Goal: Information Seeking & Learning: Learn about a topic

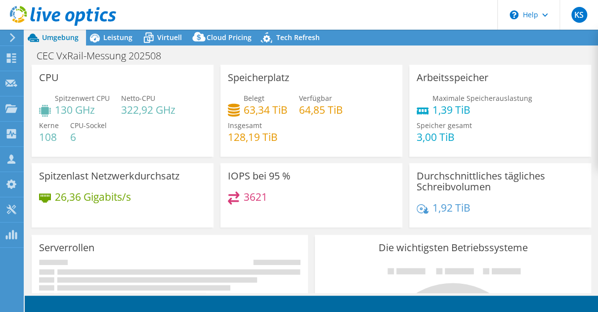
select select "USD"
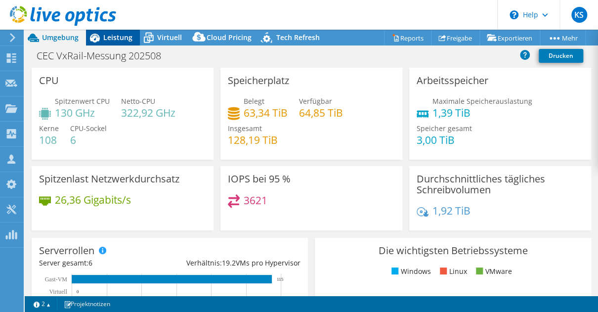
click at [101, 38] on icon at bounding box center [94, 37] width 17 height 17
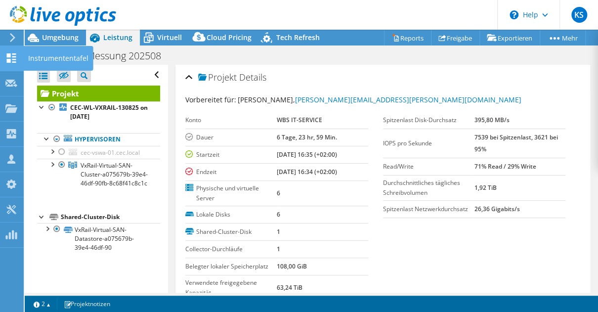
click at [14, 59] on use at bounding box center [11, 57] width 9 height 9
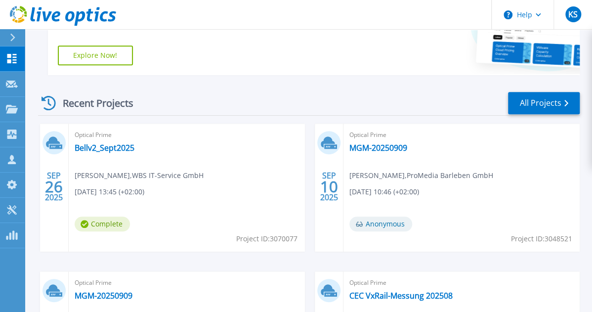
scroll to position [237, 0]
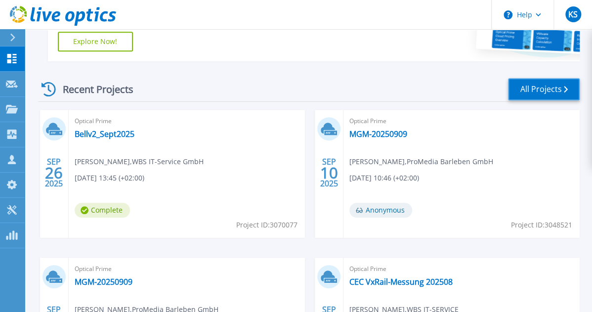
click at [536, 92] on link "All Projects" at bounding box center [544, 89] width 72 height 22
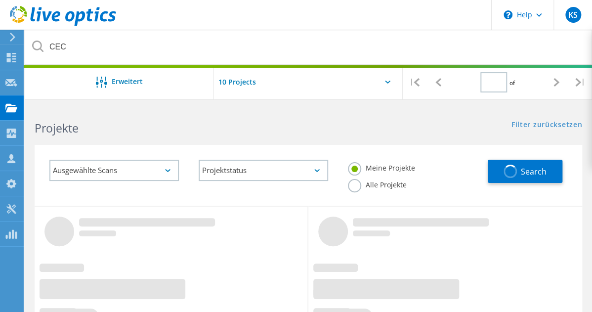
type input "1"
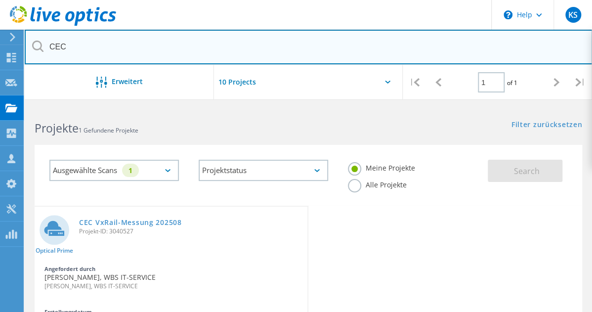
click at [120, 50] on input "CEC" at bounding box center [309, 47] width 568 height 35
drag, startPoint x: 117, startPoint y: 50, endPoint x: 45, endPoint y: 47, distance: 72.2
click at [45, 47] on input "CEC" at bounding box center [309, 47] width 568 height 35
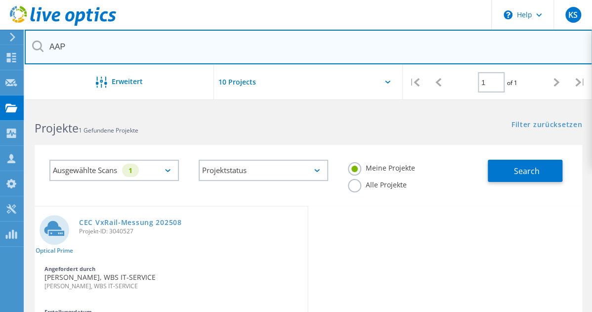
type input "AAP"
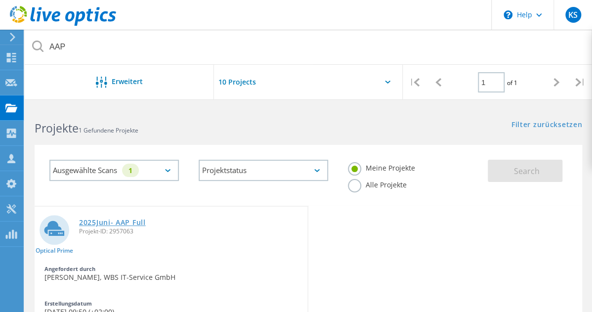
click at [102, 226] on link "2025Juni- AAP Full" at bounding box center [112, 222] width 67 height 7
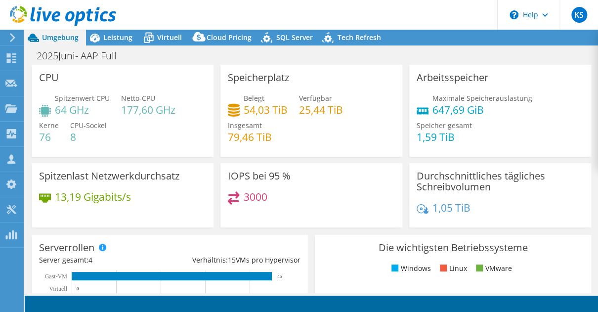
select select "USD"
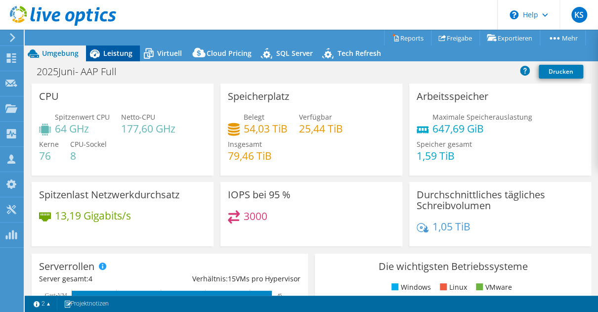
click at [114, 59] on div "Leistung" at bounding box center [113, 53] width 54 height 16
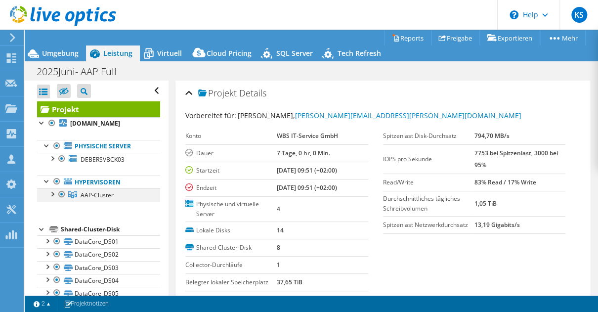
click at [52, 193] on div at bounding box center [52, 193] width 10 height 10
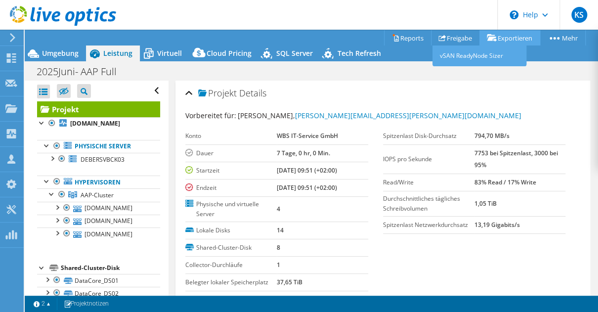
click at [504, 40] on link "Exportieren" at bounding box center [509, 37] width 61 height 15
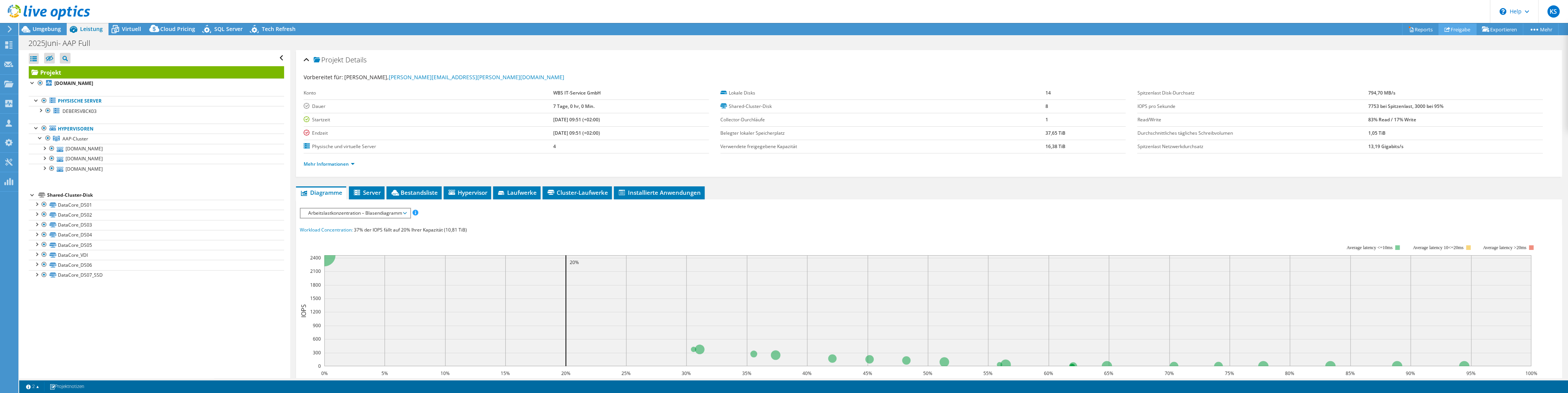
click at [463, 28] on use at bounding box center [1446, 29] width 5 height 5
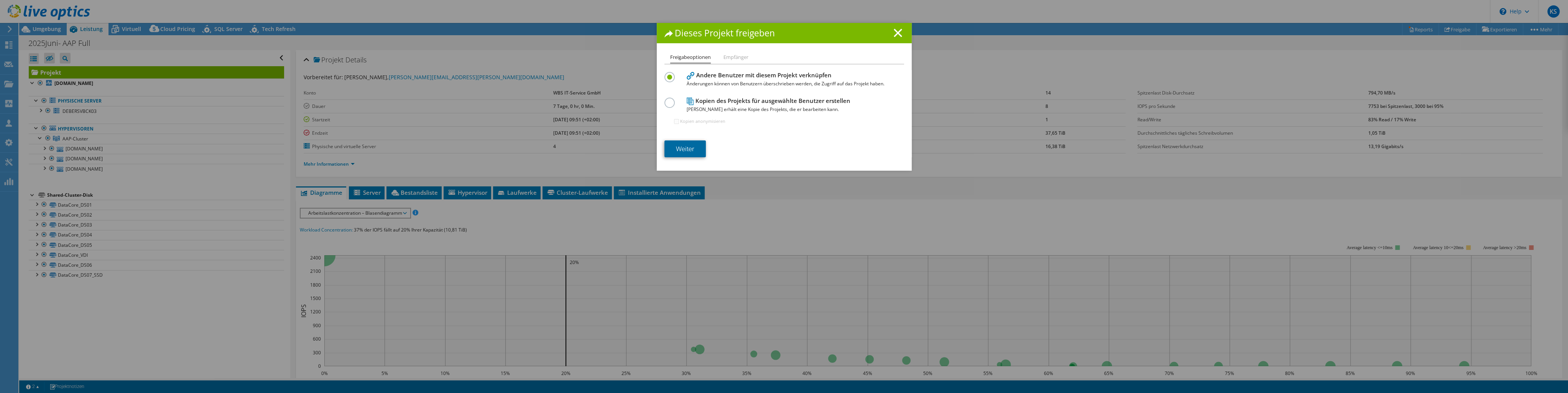
click at [463, 147] on link "Weiter" at bounding box center [684, 149] width 41 height 17
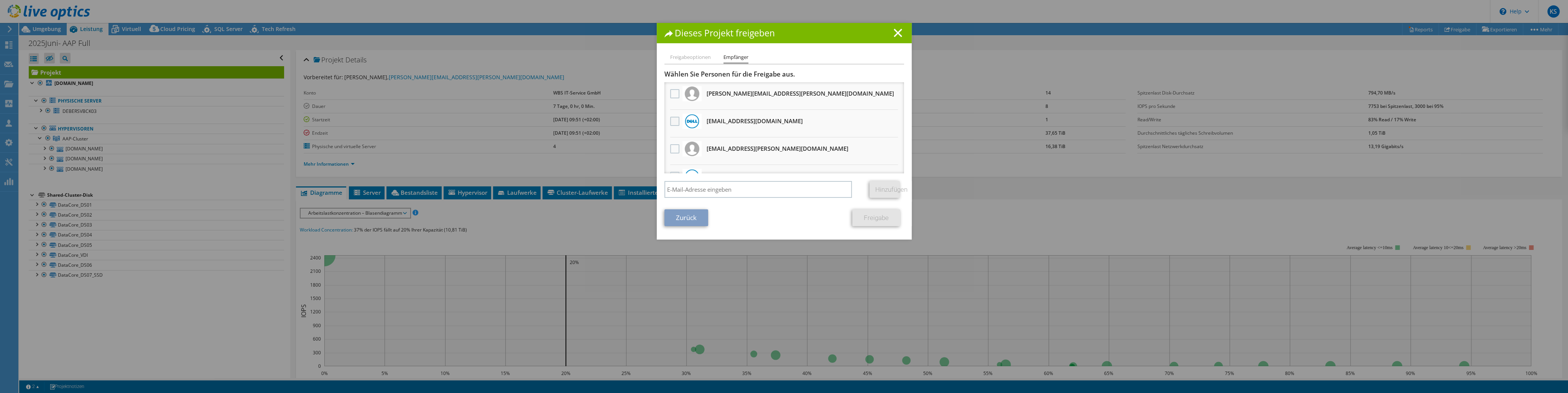
click at [463, 122] on label at bounding box center [676, 122] width 11 height 9
click at [0, 0] on input "checkbox" at bounding box center [0, 0] width 0 height 0
click at [463, 218] on link "Freigabe" at bounding box center [876, 218] width 48 height 17
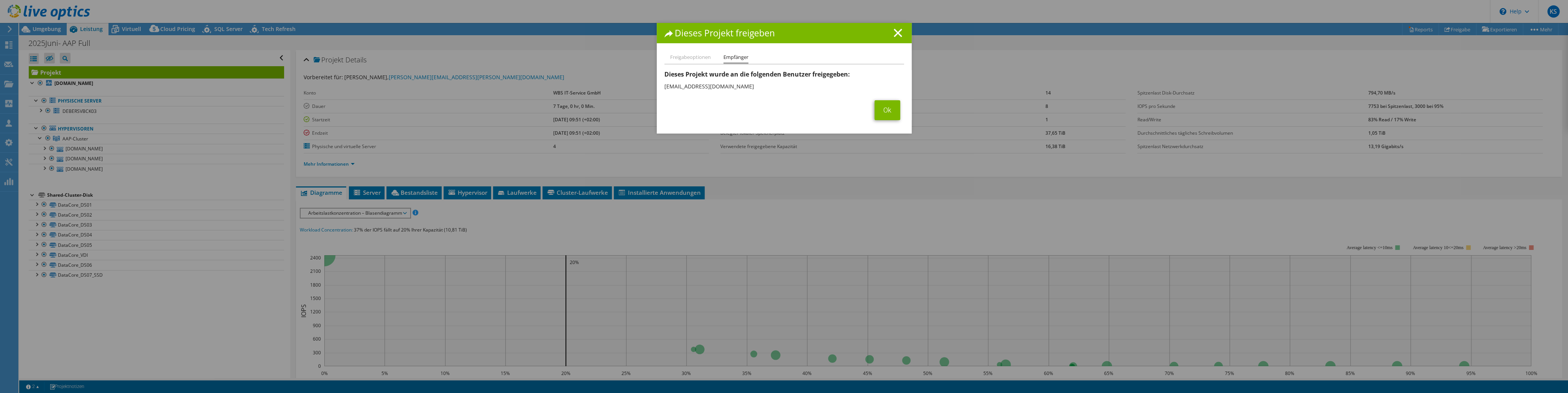
click at [463, 30] on icon at bounding box center [898, 33] width 9 height 9
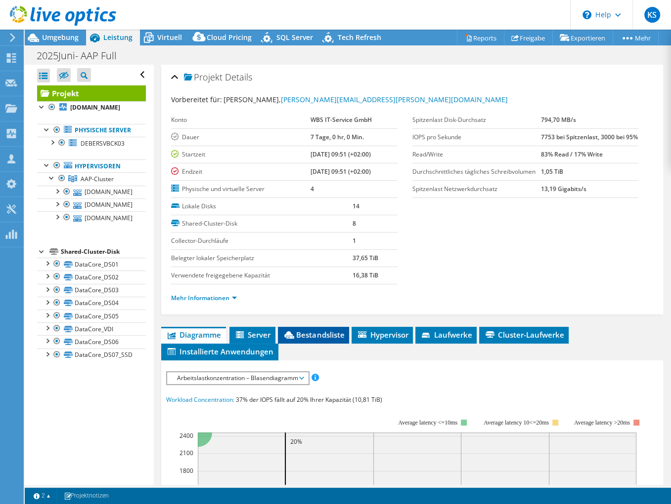
click at [318, 311] on span "Bestandsliste" at bounding box center [313, 335] width 61 height 10
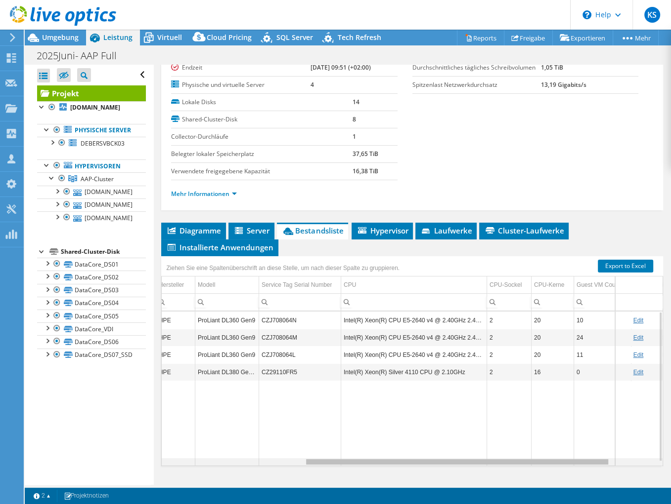
scroll to position [0, 232]
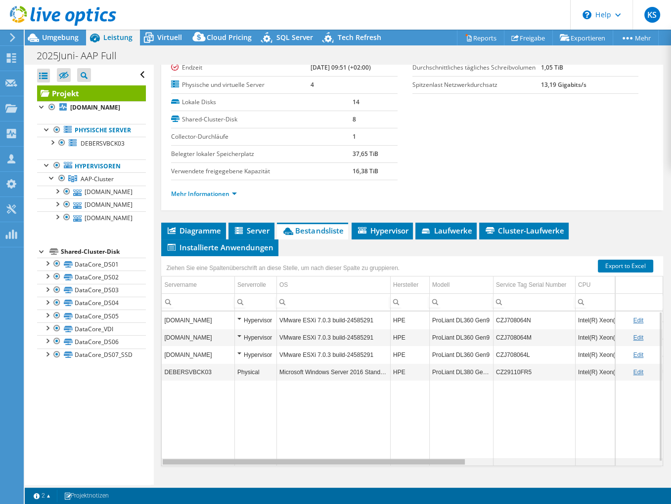
drag, startPoint x: 287, startPoint y: 461, endPoint x: 244, endPoint y: 455, distance: 42.9
click at [247, 311] on body "KS Vertriebspartner Kay Schemmerling Kay.Schemmerling@wbs-it.de WBS IT-SERVICE …" at bounding box center [335, 252] width 671 height 504
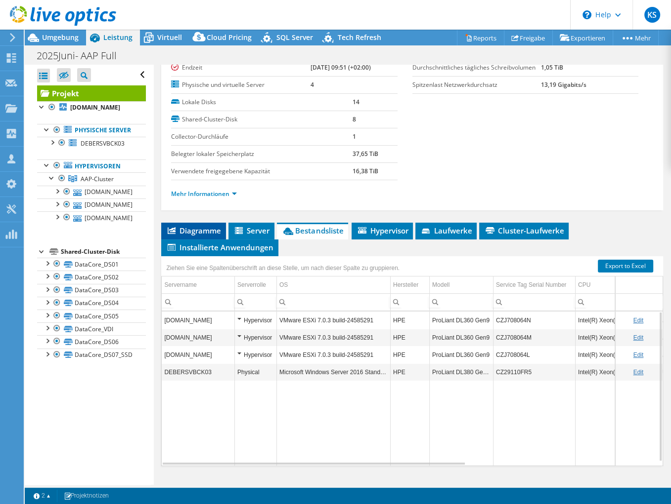
click at [202, 228] on span "Diagramme" at bounding box center [193, 231] width 55 height 10
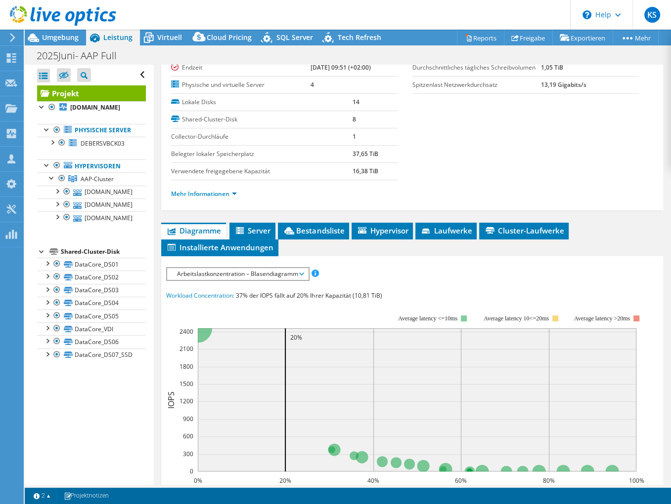
click at [220, 273] on span "Arbeitslastkonzentration – Blasendiagramm" at bounding box center [237, 274] width 131 height 12
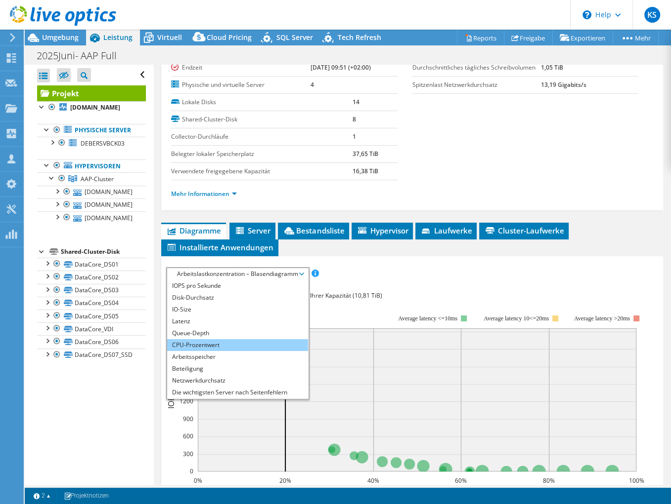
click at [207, 311] on li "CPU-Prozentwert" at bounding box center [237, 345] width 141 height 12
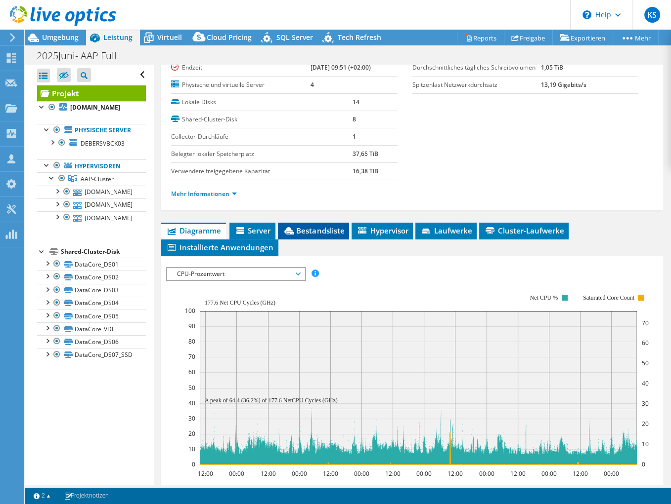
click at [319, 234] on li "Bestandsliste" at bounding box center [313, 231] width 71 height 17
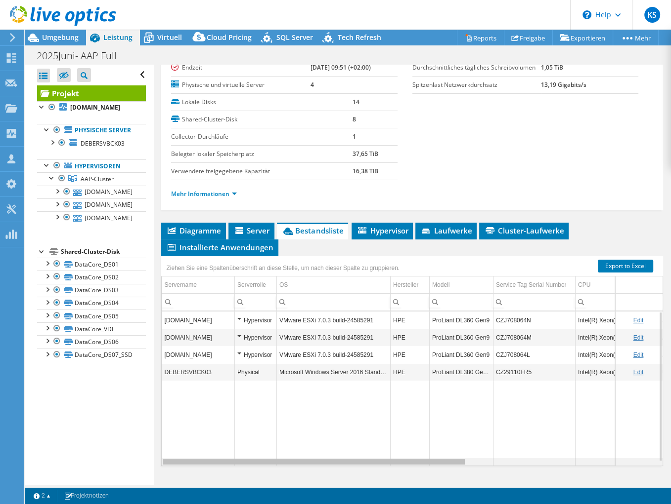
drag, startPoint x: 421, startPoint y: 461, endPoint x: 295, endPoint y: 426, distance: 130.1
click at [313, 311] on body "KS Vertriebspartner Kay Schemmerling Kay.Schemmerling@wbs-it.de WBS IT-SERVICE …" at bounding box center [335, 252] width 671 height 504
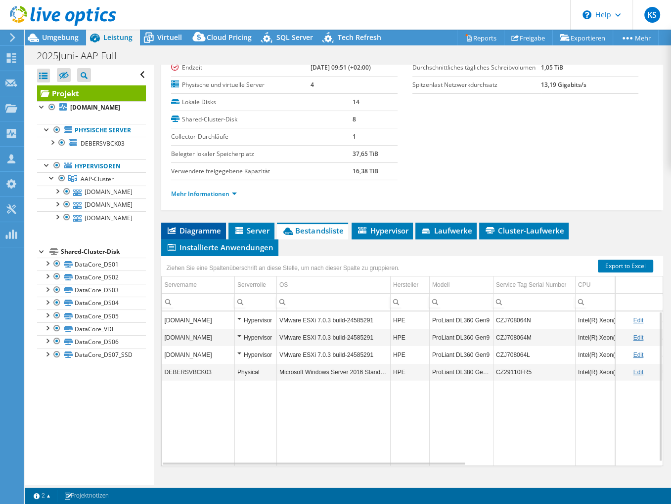
click at [210, 226] on span "Diagramme" at bounding box center [193, 231] width 55 height 10
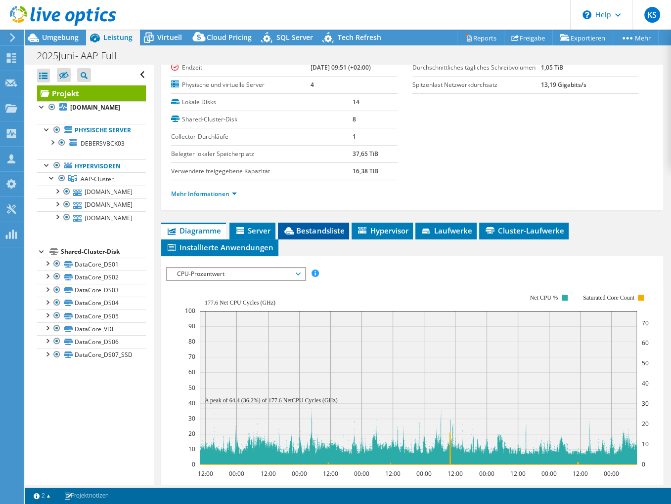
click at [325, 226] on span "Bestandsliste" at bounding box center [313, 231] width 61 height 10
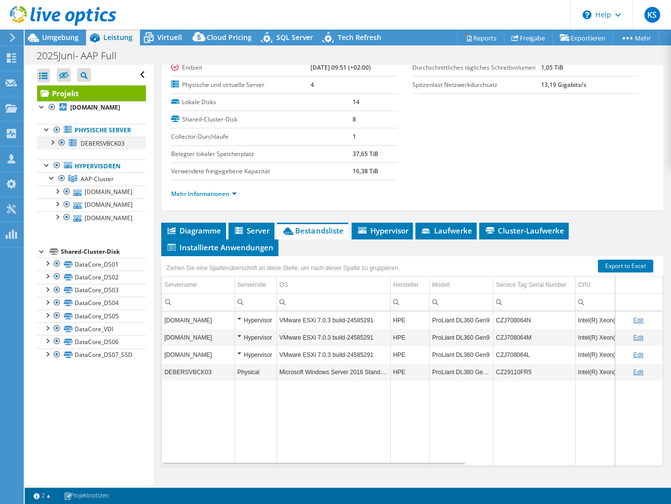
click at [61, 149] on div at bounding box center [62, 143] width 10 height 12
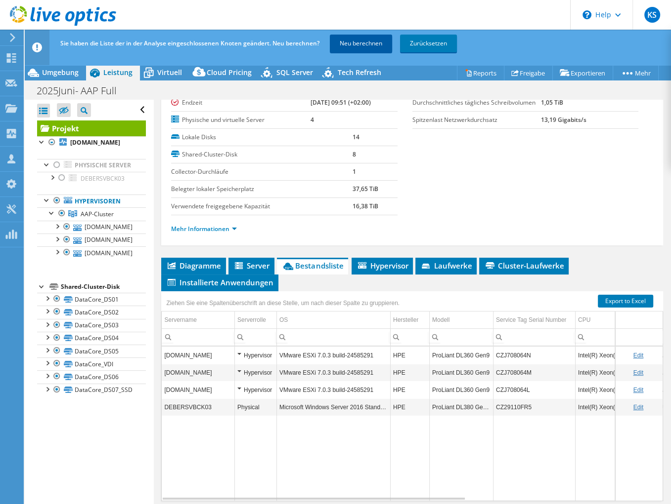
click at [363, 43] on link "Neu berechnen" at bounding box center [361, 44] width 62 height 18
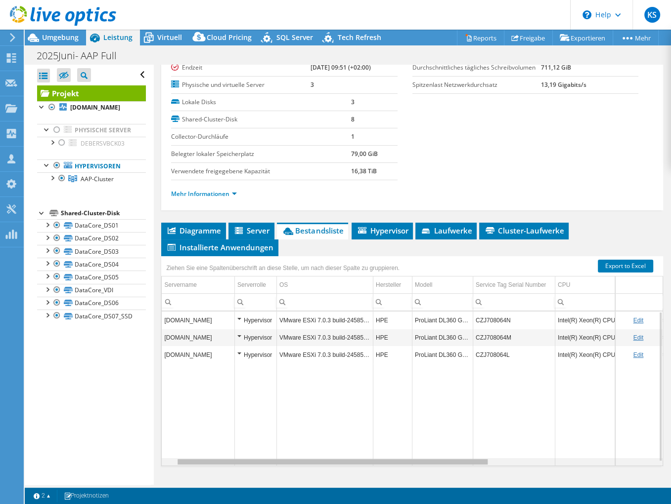
drag, startPoint x: 287, startPoint y: 461, endPoint x: 274, endPoint y: 443, distance: 21.9
click at [281, 311] on body "KS Vertriebspartner Kay Schemmerling Kay.Schemmerling@wbs-it.de WBS IT-SERVICE …" at bounding box center [335, 252] width 671 height 504
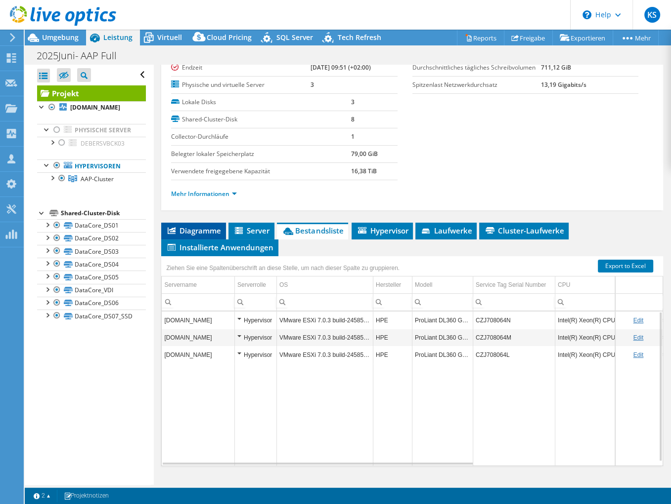
click at [213, 229] on span "Diagramme" at bounding box center [193, 231] width 55 height 10
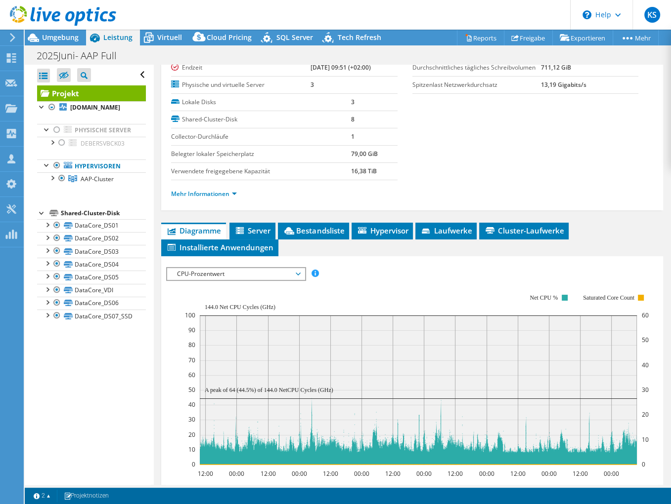
click at [209, 268] on span "CPU-Prozentwert" at bounding box center [235, 274] width 127 height 12
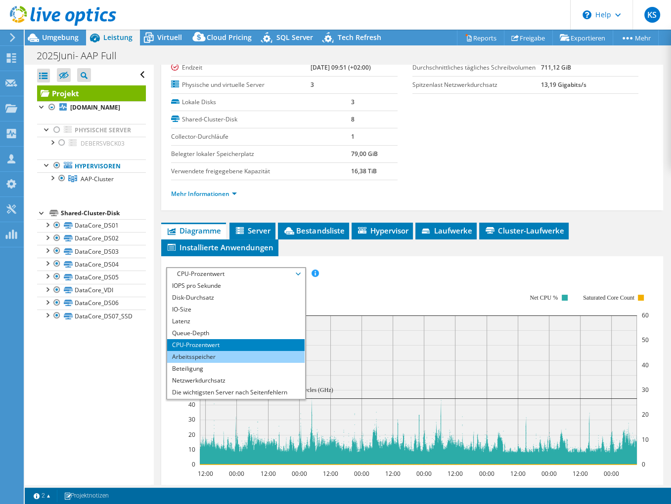
click at [207, 311] on li "Arbeitsspeicher" at bounding box center [235, 357] width 137 height 12
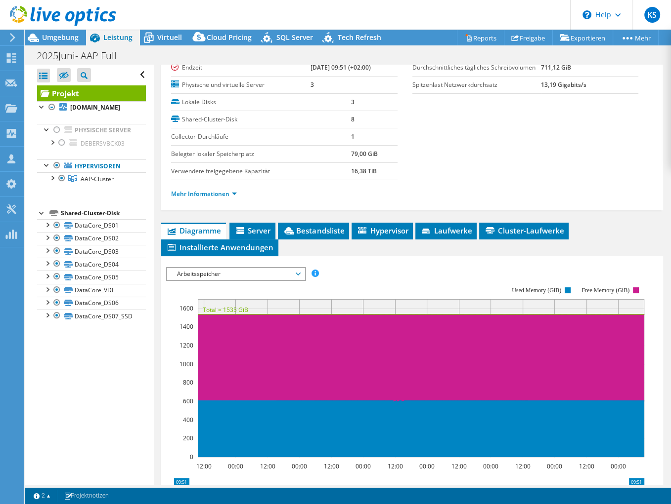
click at [209, 269] on span "Arbeitsspeicher" at bounding box center [235, 274] width 127 height 12
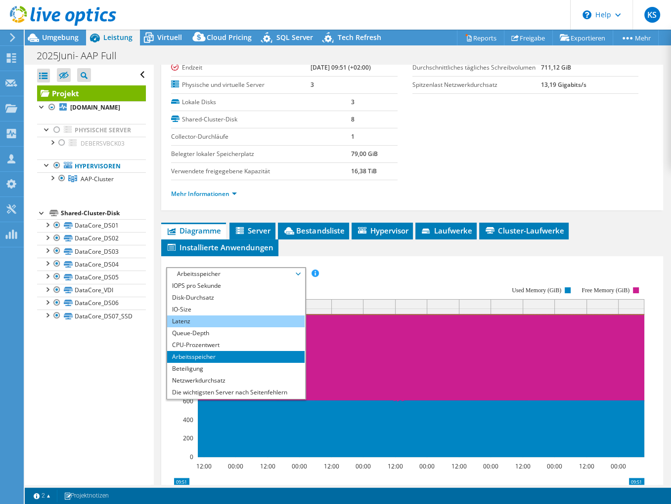
click at [214, 311] on li "Latenz" at bounding box center [235, 322] width 137 height 12
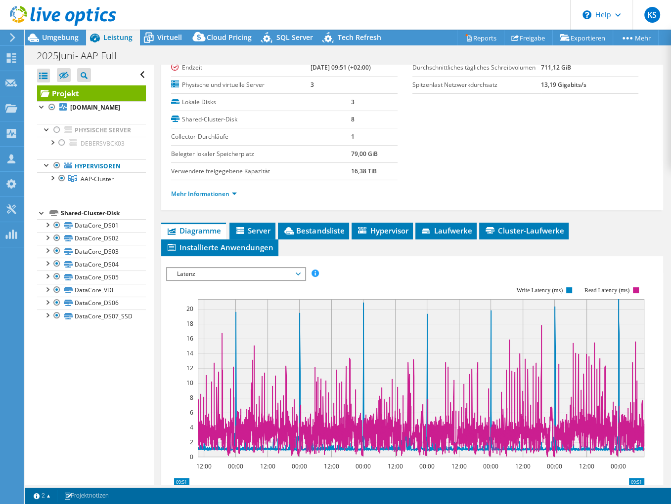
click at [210, 274] on span "Latenz" at bounding box center [235, 274] width 127 height 12
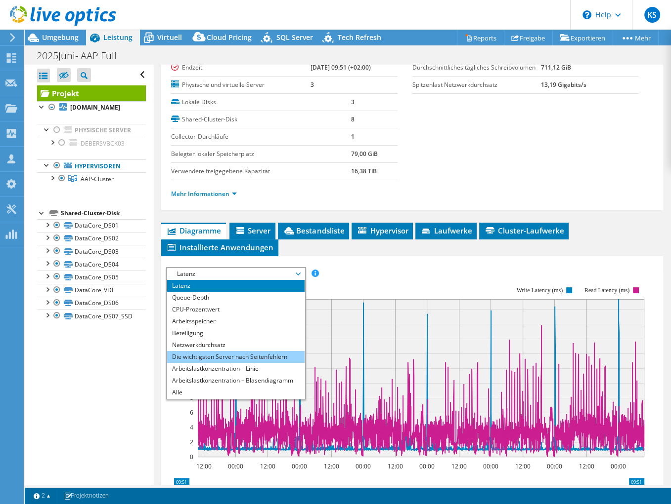
click at [217, 311] on li "Die wichtigsten Server nach Seitenfehlern" at bounding box center [235, 357] width 137 height 12
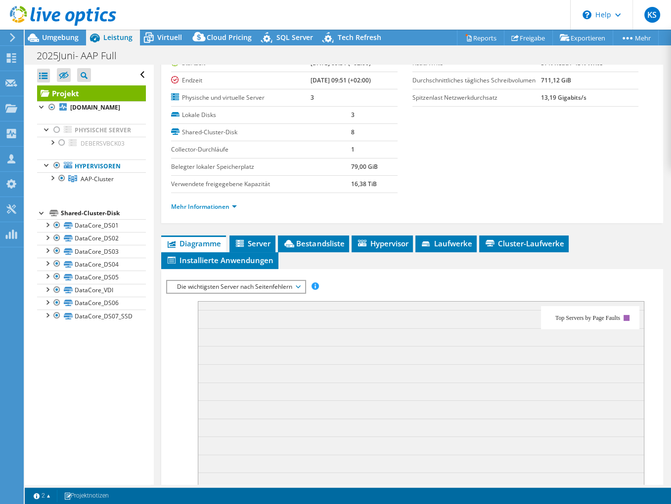
click at [210, 281] on span "Die wichtigsten Server nach Seitenfehlern" at bounding box center [235, 287] width 127 height 12
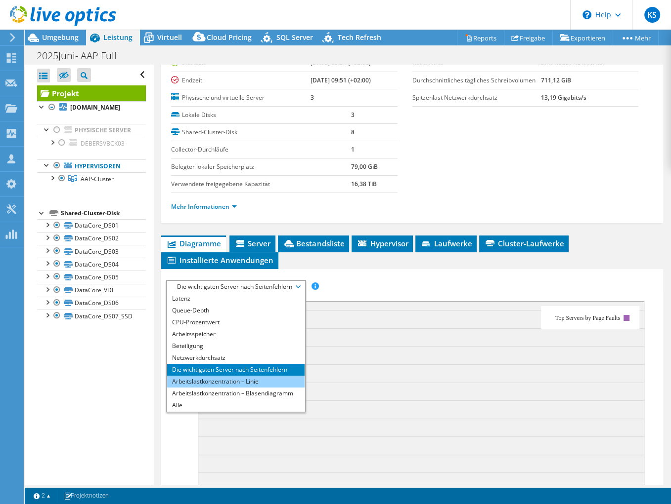
click at [227, 311] on li "Arbeitslastkonzentration – Linie" at bounding box center [235, 382] width 137 height 12
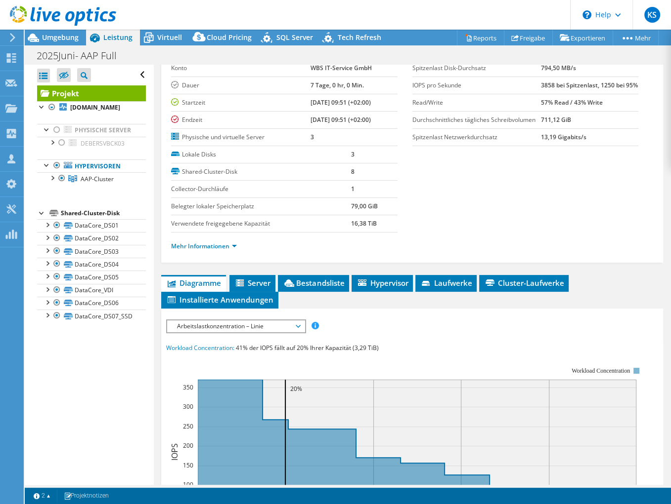
click at [204, 285] on span "Diagramme" at bounding box center [193, 283] width 55 height 10
click at [210, 275] on li "Diagramme" at bounding box center [193, 283] width 65 height 17
click at [205, 281] on span "Diagramme" at bounding box center [193, 283] width 55 height 10
click at [326, 281] on span "Bestandsliste" at bounding box center [313, 283] width 61 height 10
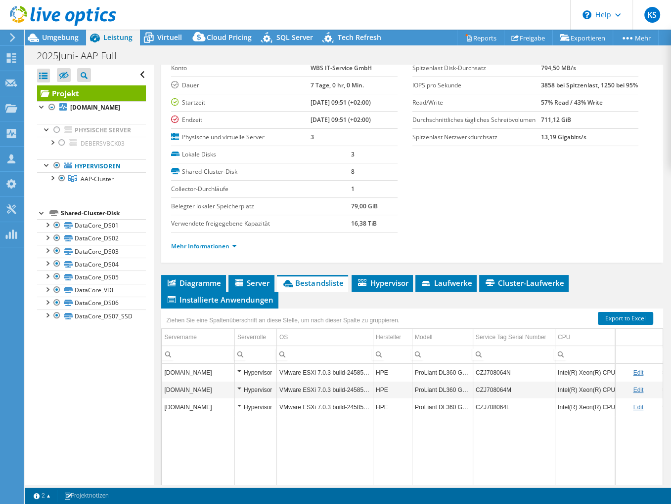
click at [303, 311] on td "Data grid" at bounding box center [324, 467] width 96 height 102
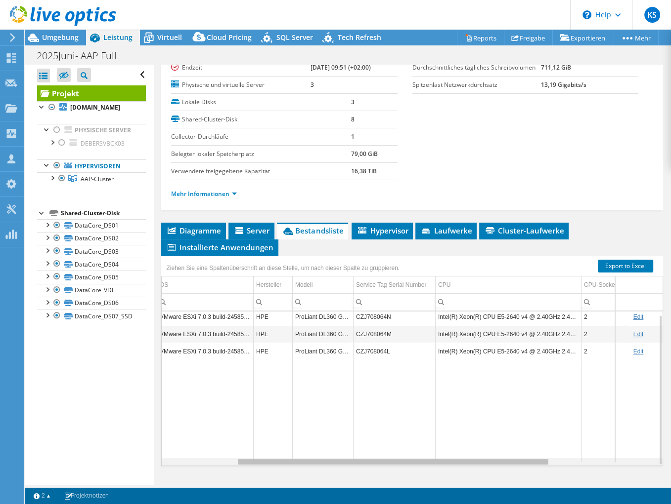
scroll to position [0, 0]
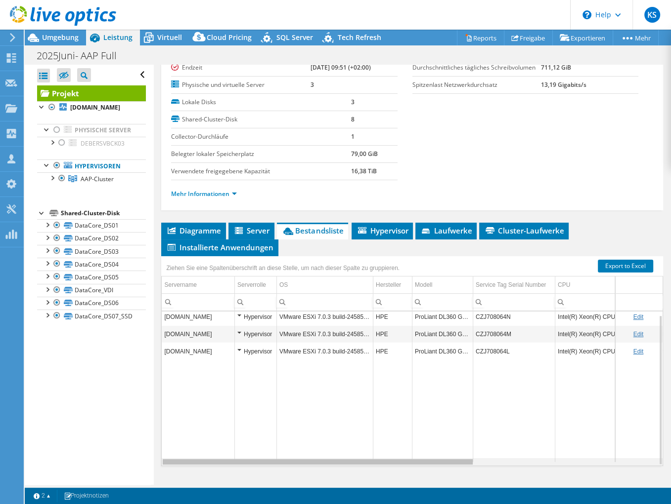
drag, startPoint x: 322, startPoint y: 460, endPoint x: 271, endPoint y: 466, distance: 51.7
click at [271, 311] on body "KS Vertriebspartner Kay Schemmerling Kay.Schemmerling@wbs-it.de WBS IT-SERVICE …" at bounding box center [335, 252] width 671 height 504
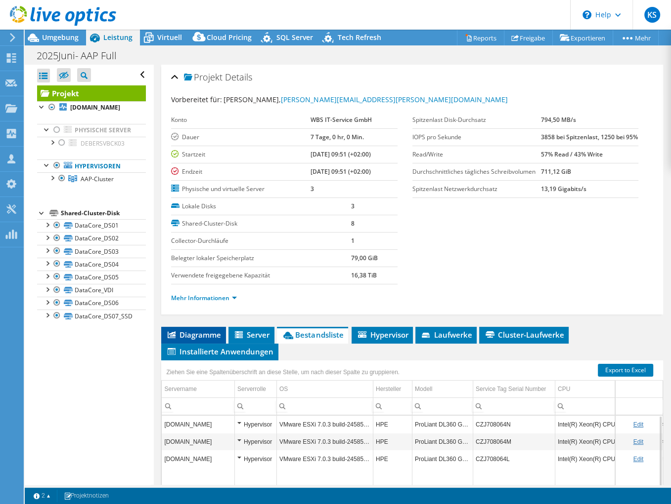
click at [198, 311] on span "Diagramme" at bounding box center [193, 335] width 55 height 10
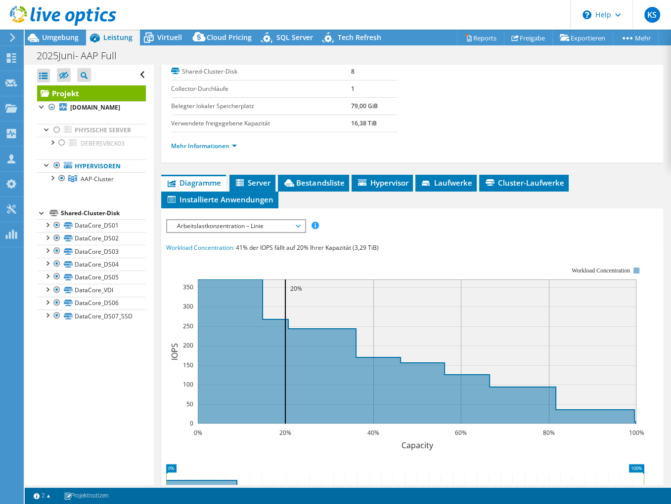
scroll to position [158, 0]
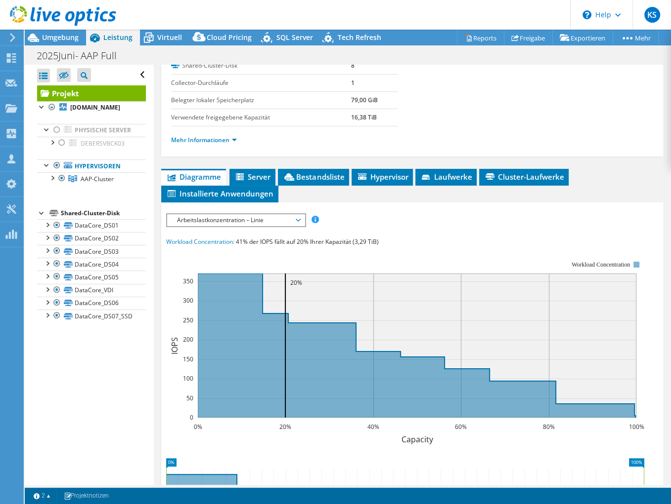
click at [225, 220] on span "Arbeitslastkonzentration – Linie" at bounding box center [235, 220] width 127 height 12
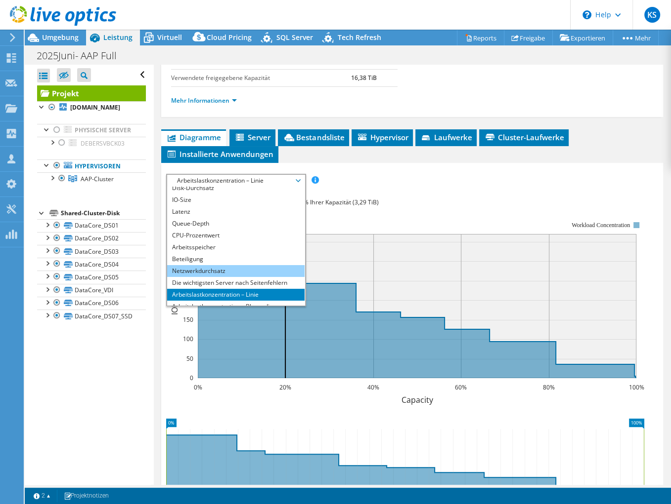
scroll to position [0, 0]
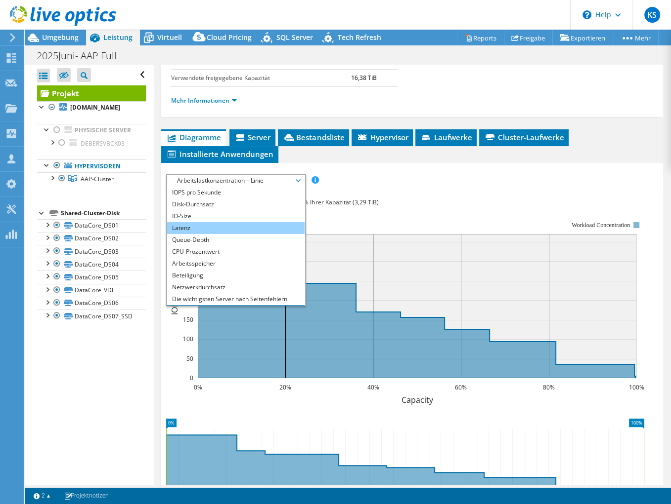
click at [199, 225] on li "Latenz" at bounding box center [235, 228] width 137 height 12
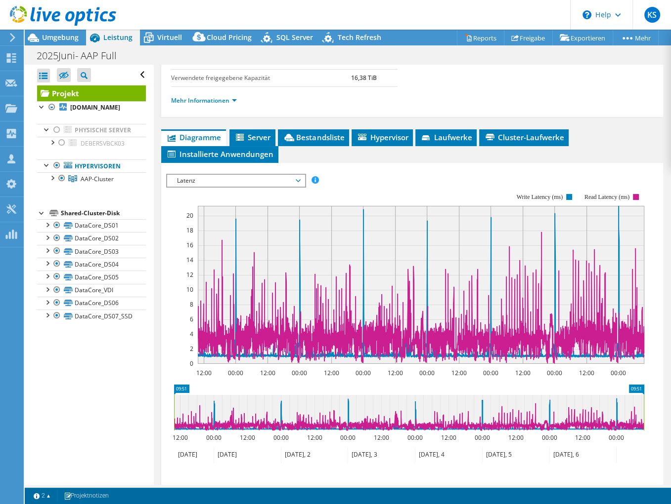
click at [206, 181] on span "Latenz" at bounding box center [235, 181] width 127 height 12
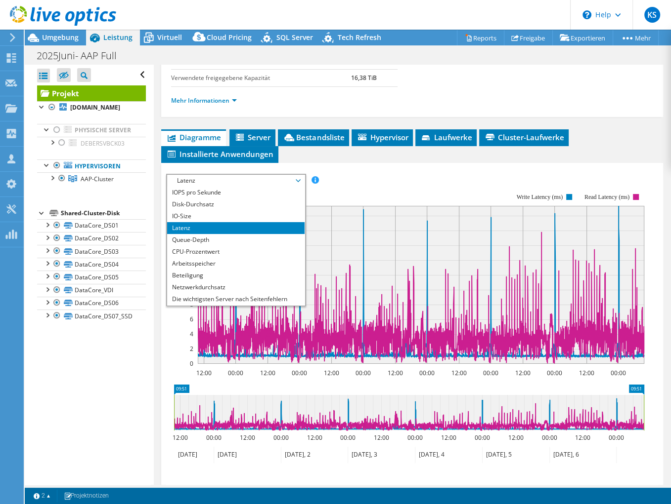
click at [207, 181] on span "Latenz" at bounding box center [235, 181] width 127 height 12
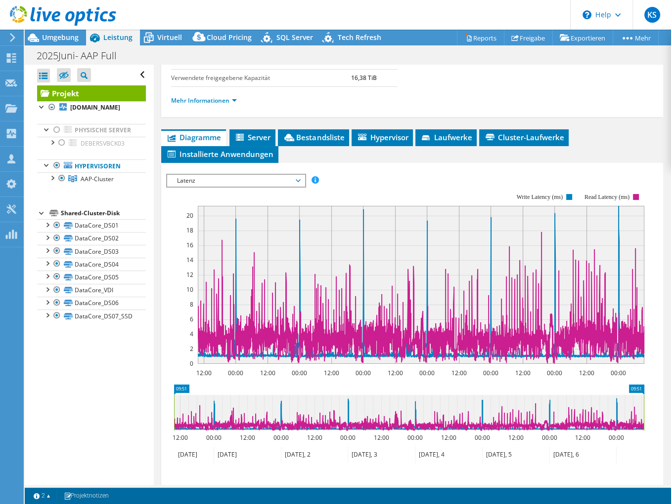
click at [207, 181] on span "Latenz" at bounding box center [235, 181] width 127 height 12
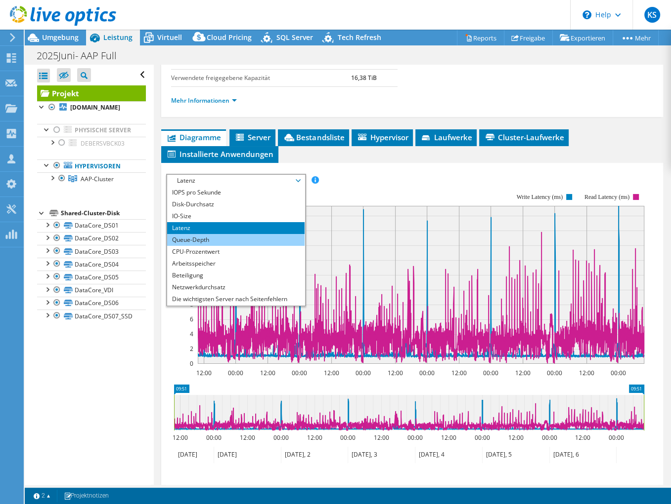
click at [197, 241] on li "Queue-Depth" at bounding box center [235, 240] width 137 height 12
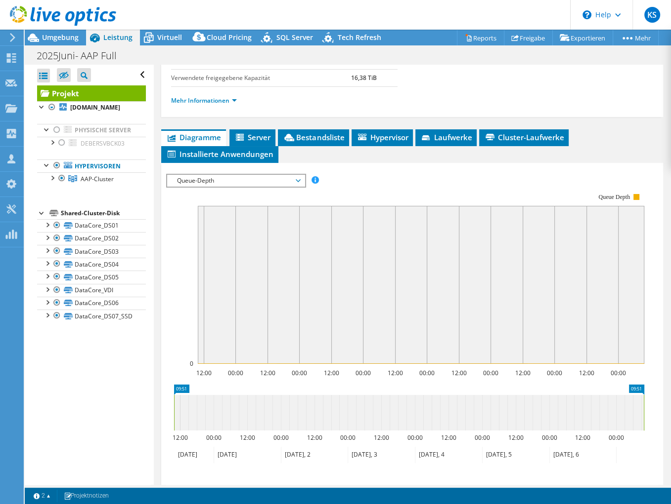
click at [201, 181] on span "Queue-Depth" at bounding box center [235, 181] width 127 height 12
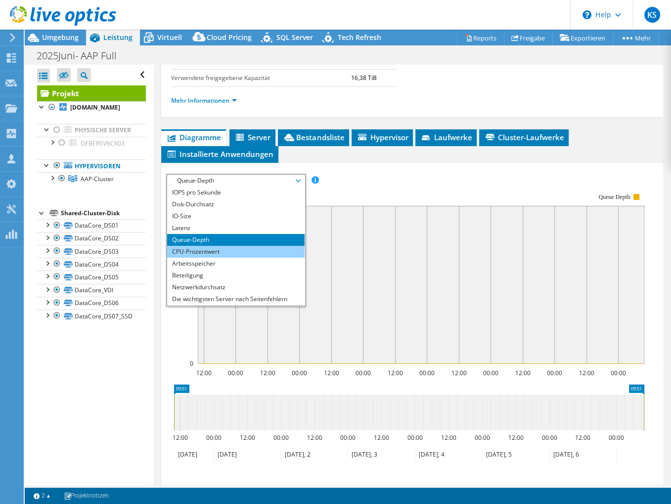
click at [200, 249] on li "CPU-Prozentwert" at bounding box center [235, 252] width 137 height 12
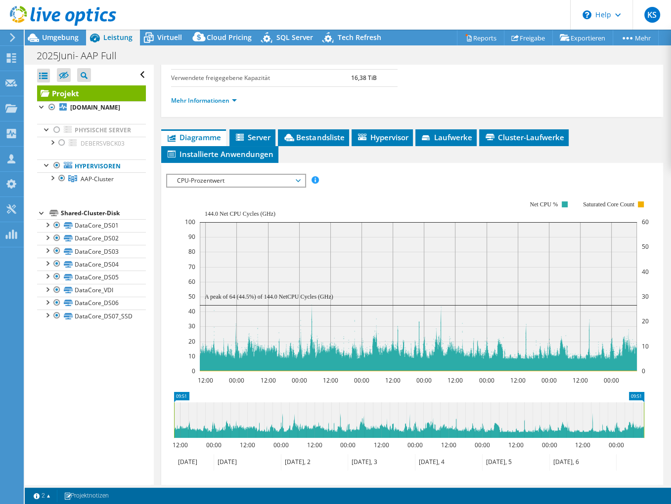
click at [569, 94] on ul "Mehr Informationen" at bounding box center [412, 99] width 482 height 13
click at [54, 182] on div at bounding box center [52, 177] width 10 height 10
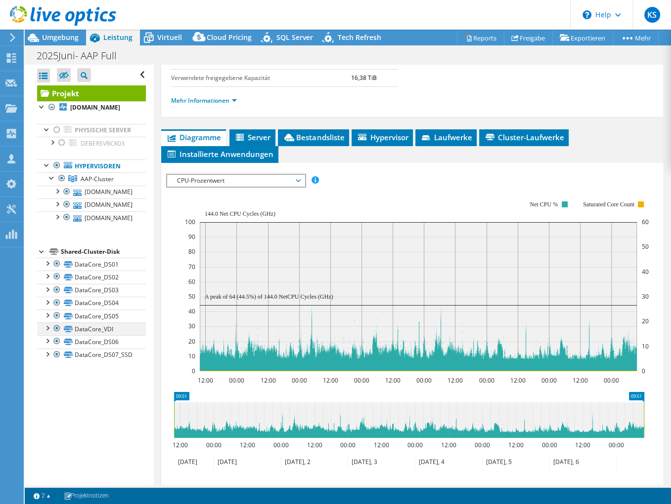
click at [49, 311] on div at bounding box center [47, 328] width 10 height 10
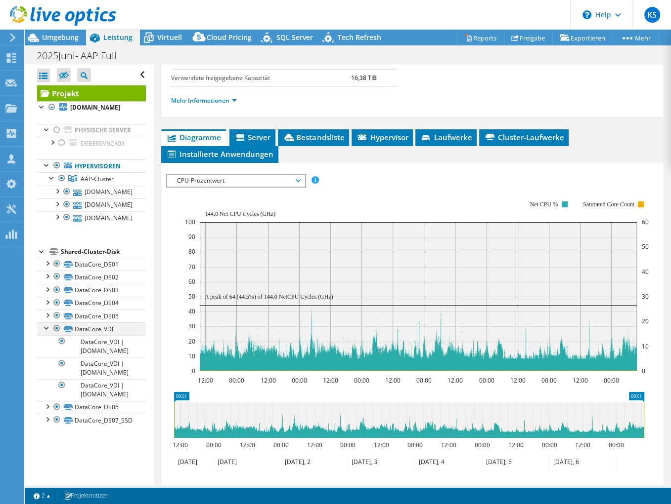
click at [49, 311] on div at bounding box center [47, 328] width 10 height 10
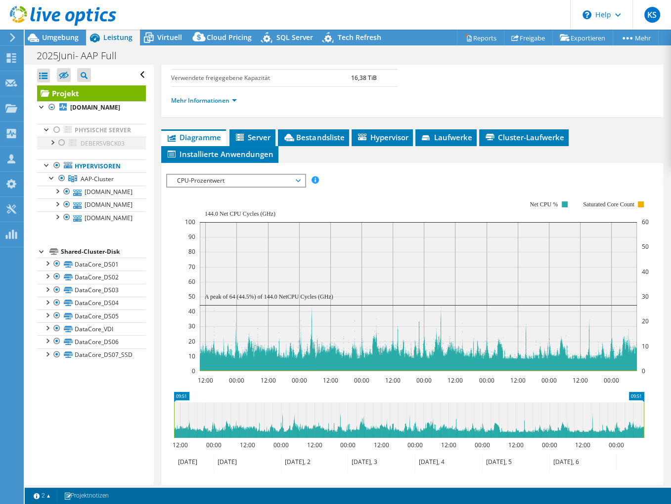
click at [65, 149] on div at bounding box center [62, 143] width 10 height 12
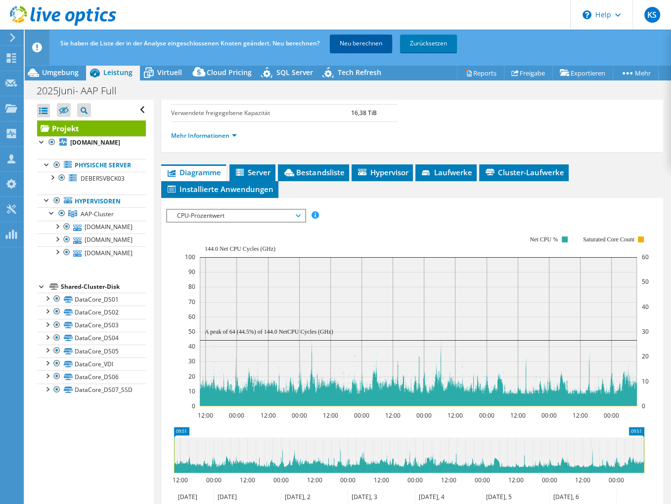
click at [354, 44] on link "Neu berechnen" at bounding box center [361, 44] width 62 height 18
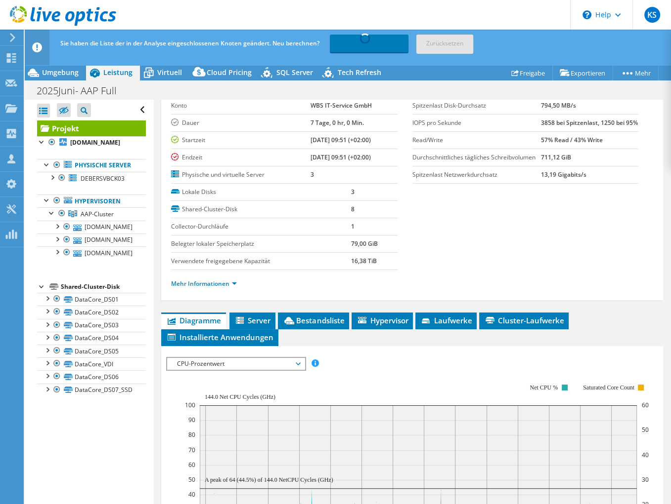
scroll to position [40, 0]
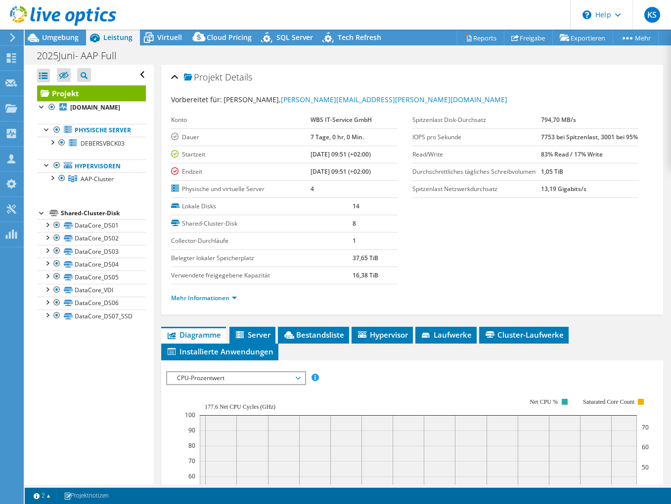
select select "USD"
